Goal: Task Accomplishment & Management: Use online tool/utility

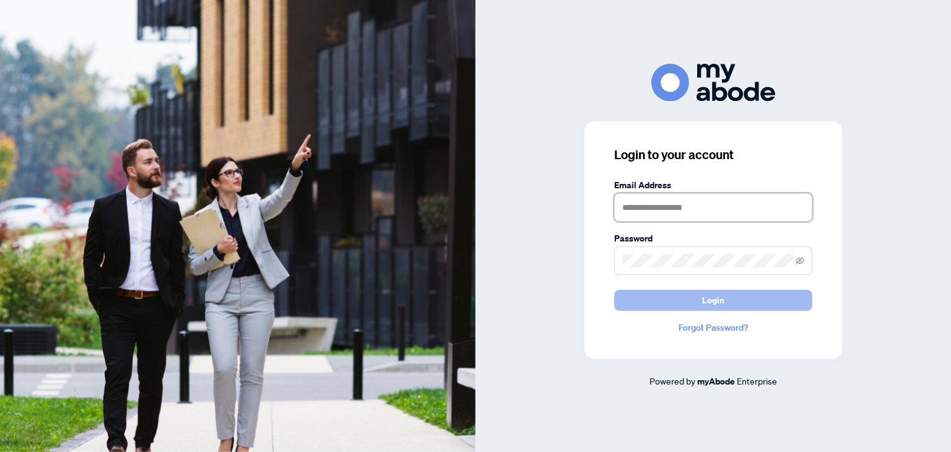
type input "**********"
click at [709, 303] on span "Login" at bounding box center [713, 300] width 22 height 20
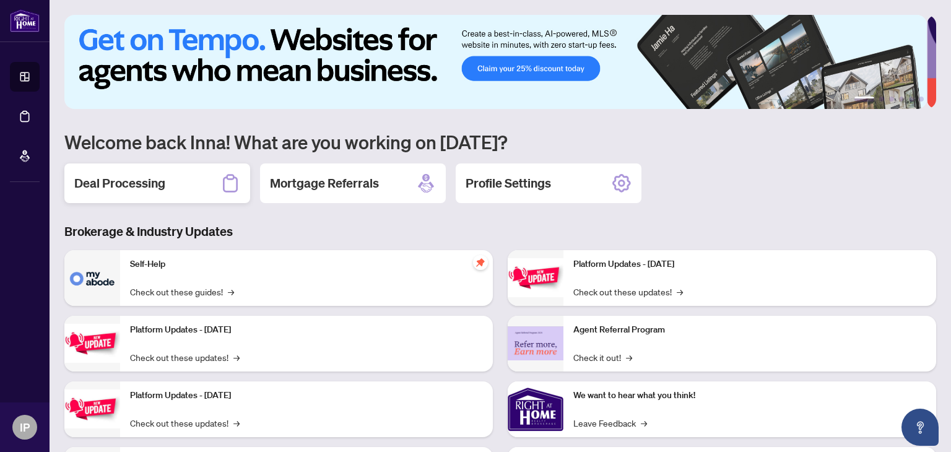
click at [163, 188] on h2 "Deal Processing" at bounding box center [119, 183] width 91 height 17
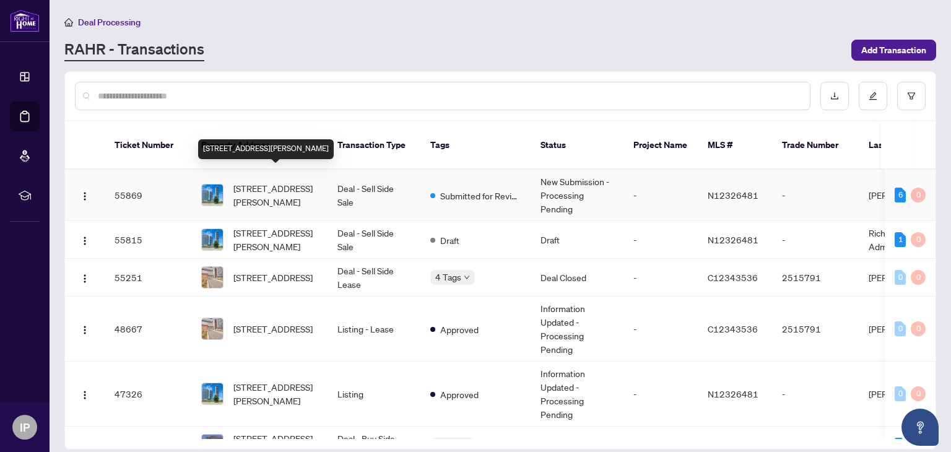
click at [274, 181] on span "[STREET_ADDRESS][PERSON_NAME]" at bounding box center [275, 194] width 84 height 27
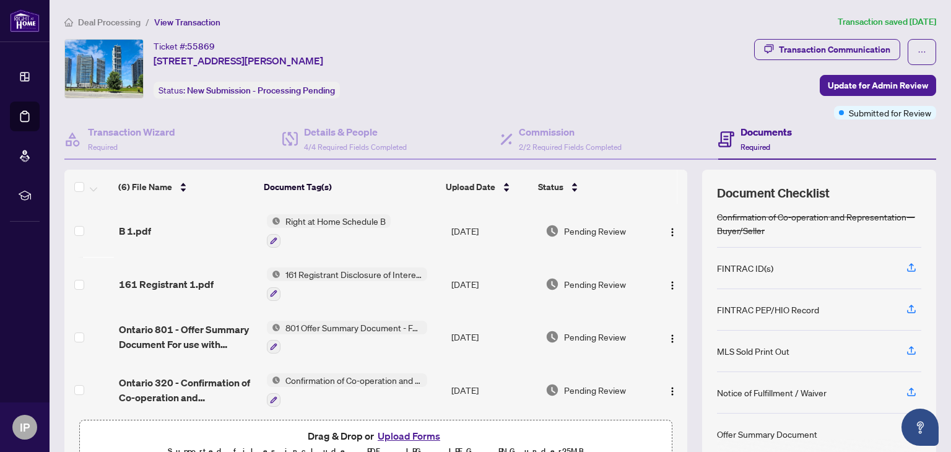
scroll to position [62, 0]
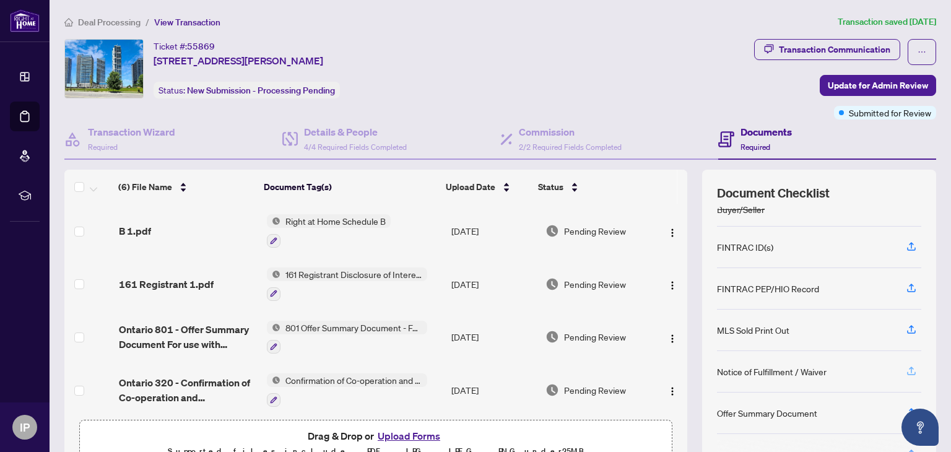
click at [906, 367] on icon "button" at bounding box center [911, 370] width 11 height 11
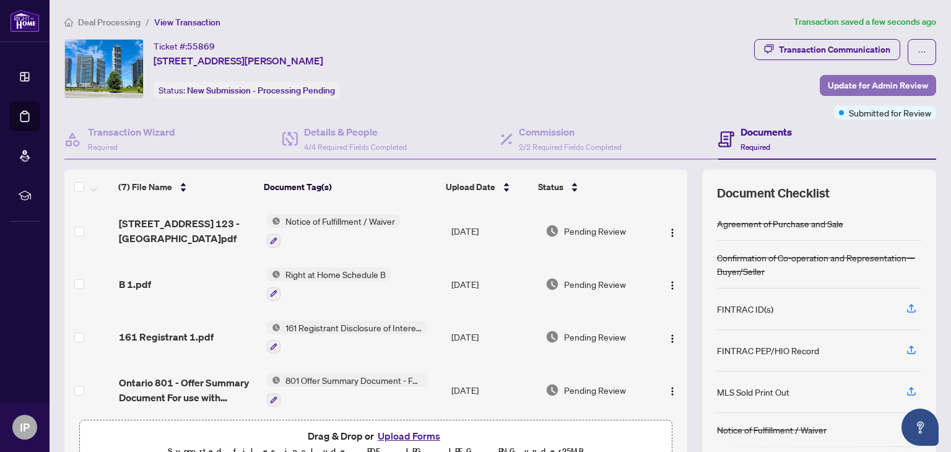
click at [842, 79] on span "Update for Admin Review" at bounding box center [878, 86] width 100 height 20
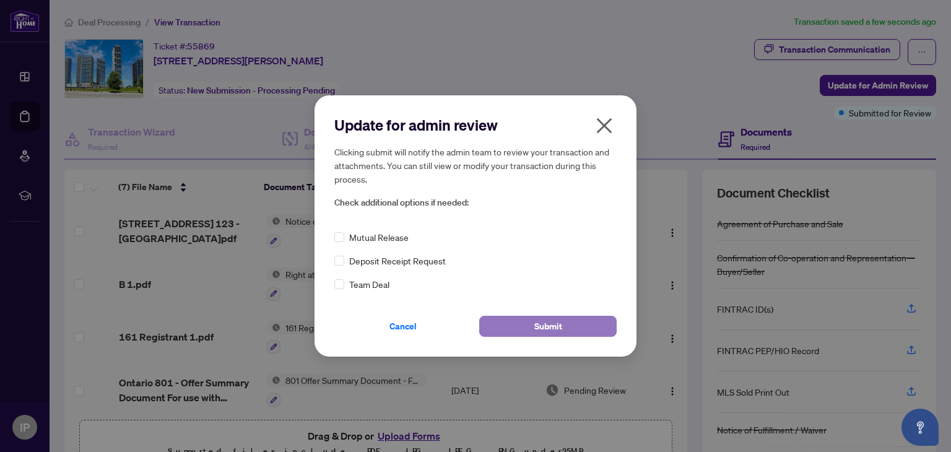
click at [552, 328] on span "Submit" at bounding box center [548, 326] width 28 height 20
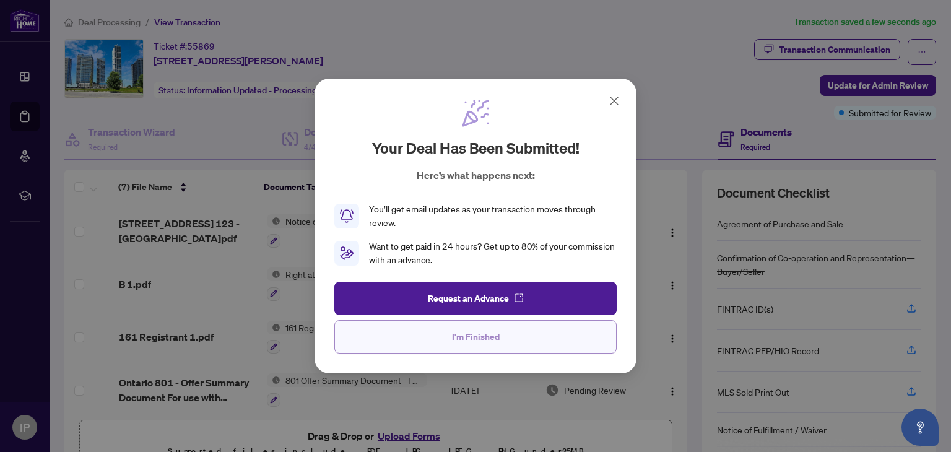
click at [493, 337] on span "I'm Finished" at bounding box center [476, 337] width 48 height 20
